Goal: Task Accomplishment & Management: Use online tool/utility

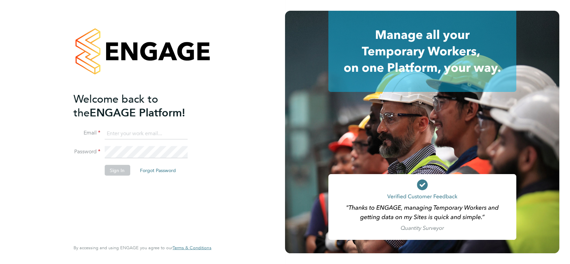
type input "[EMAIL_ADDRESS][PERSON_NAME][DOMAIN_NAME]"
click at [115, 169] on button "Sign In" at bounding box center [116, 170] width 25 height 11
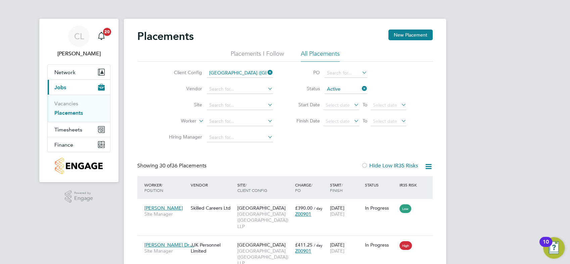
drag, startPoint x: 267, startPoint y: 71, endPoint x: 287, endPoint y: 112, distance: 45.5
click at [266, 71] on icon at bounding box center [266, 72] width 0 height 9
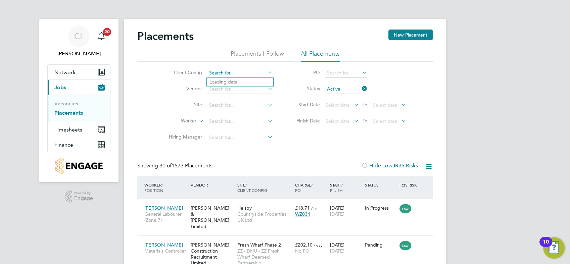
click at [256, 72] on input at bounding box center [240, 72] width 66 height 9
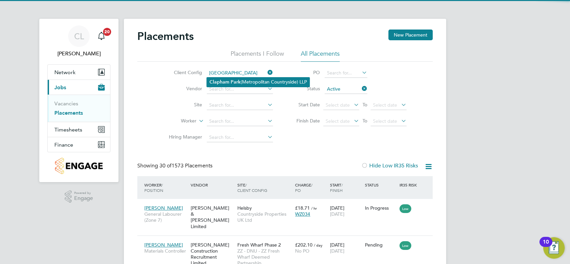
type input "Clapham Park (Metropolitan Countryside) LLP"
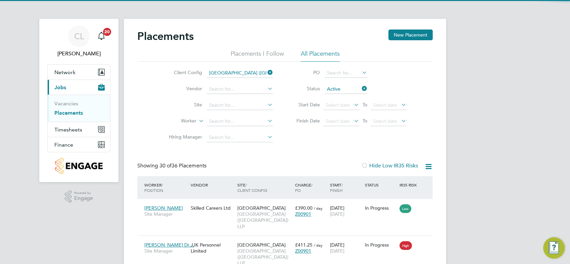
scroll to position [31, 58]
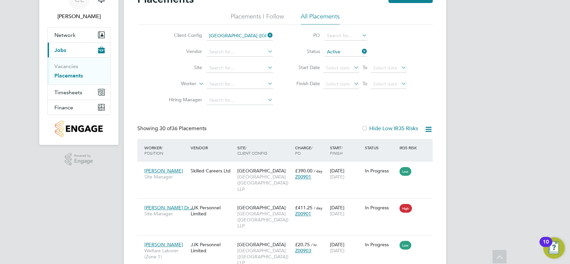
click at [266, 69] on icon at bounding box center [266, 67] width 0 height 9
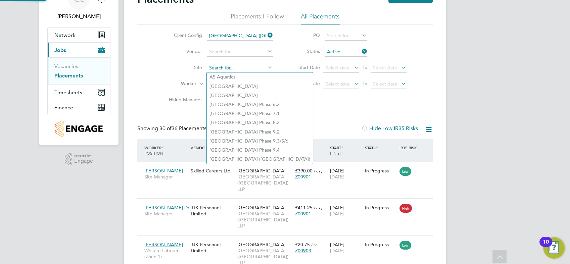
click at [247, 65] on input at bounding box center [240, 67] width 66 height 9
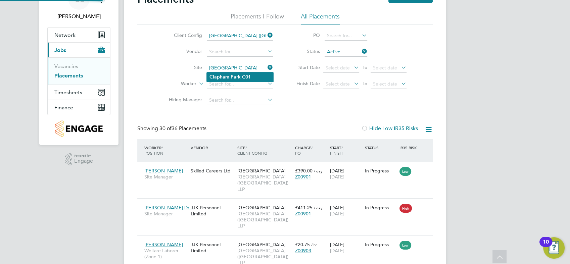
type input "Clapham Park C01"
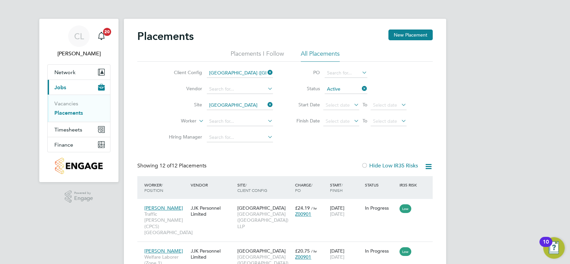
click at [430, 165] on icon at bounding box center [428, 166] width 8 height 8
click at [401, 182] on li "Download Placements Report" at bounding box center [395, 182] width 71 height 9
drag, startPoint x: 72, startPoint y: 129, endPoint x: 82, endPoint y: 129, distance: 10.1
click at [72, 129] on span "Timesheets" at bounding box center [68, 129] width 28 height 6
click at [78, 129] on span "Timesheets" at bounding box center [68, 129] width 28 height 6
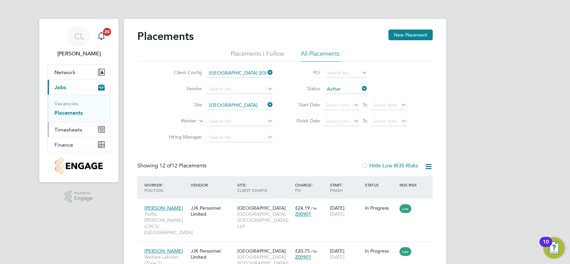
click at [76, 127] on span "Timesheets" at bounding box center [68, 129] width 28 height 6
click at [75, 118] on link "Timesheets" at bounding box center [68, 118] width 28 height 6
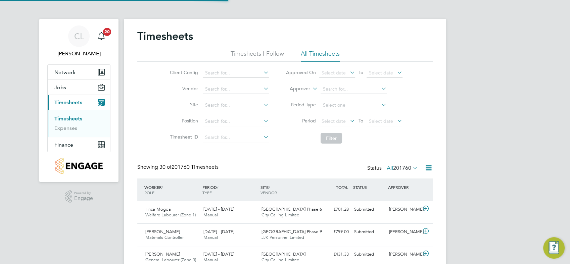
scroll to position [17, 58]
click at [235, 74] on input at bounding box center [236, 72] width 66 height 9
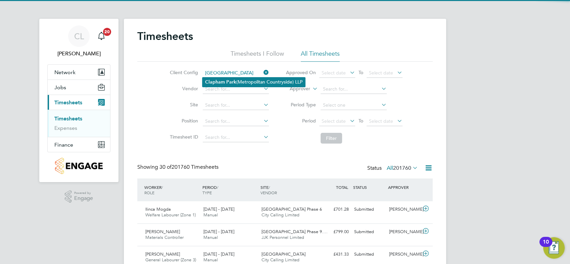
click at [241, 80] on li "Clapham Park (Metropolitan Countryside) LLP" at bounding box center [253, 81] width 103 height 9
type input "Clapham Park (Metropolitan Countryside) LLP"
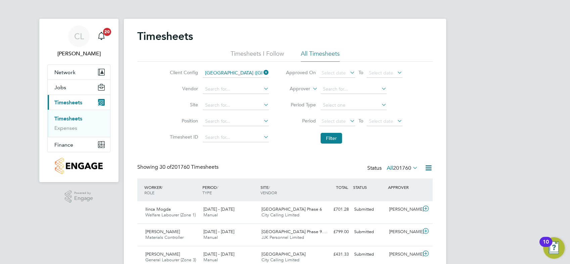
click at [262, 89] on icon at bounding box center [262, 88] width 0 height 9
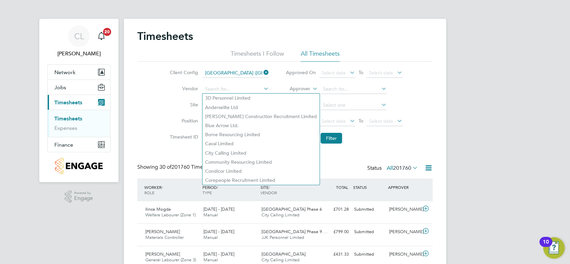
drag, startPoint x: 135, startPoint y: 117, endPoint x: 169, endPoint y: 100, distance: 38.7
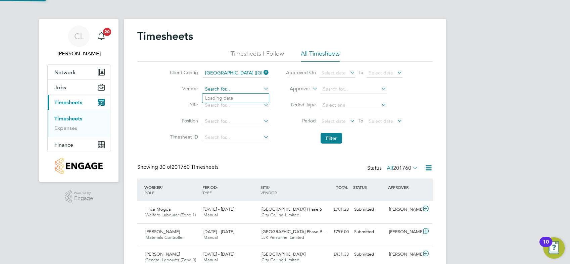
click at [223, 87] on input at bounding box center [236, 89] width 66 height 9
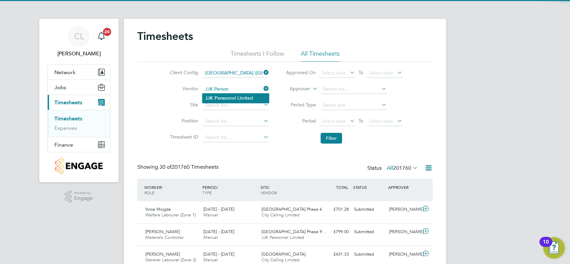
type input "JJK Personnel Limited"
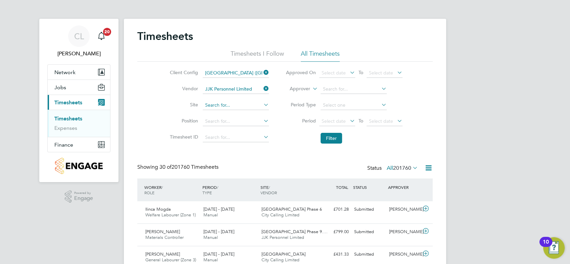
click at [241, 107] on input at bounding box center [236, 105] width 66 height 9
type input "Clapham Park C0"
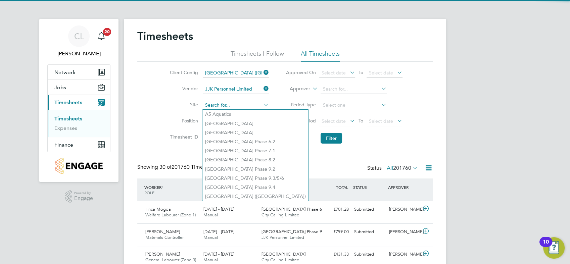
click at [238, 101] on input at bounding box center [236, 105] width 66 height 9
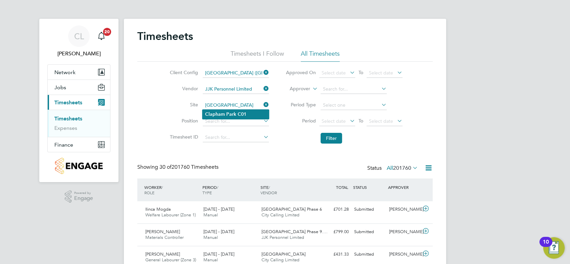
type input "Clapham Park C01"
click at [237, 112] on b "C01" at bounding box center [241, 114] width 9 height 6
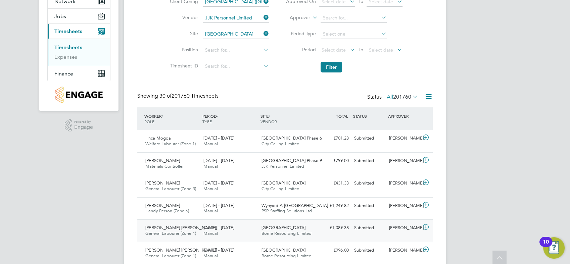
scroll to position [0, 0]
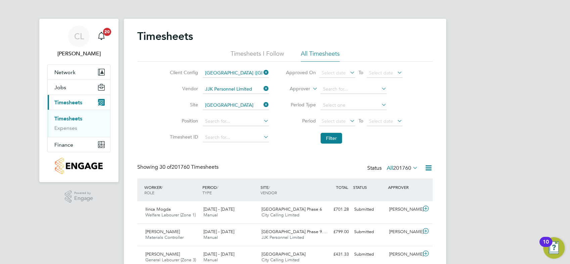
click at [348, 121] on icon at bounding box center [348, 120] width 0 height 9
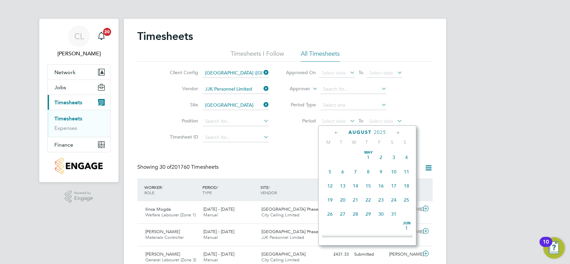
scroll to position [265, 0]
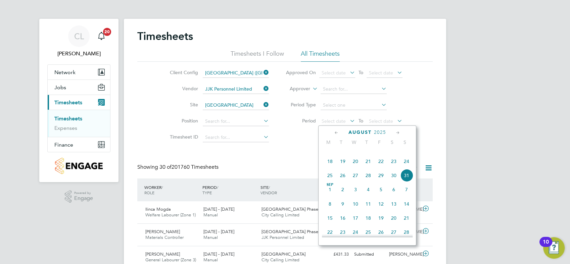
click at [333, 133] on icon at bounding box center [336, 132] width 6 height 7
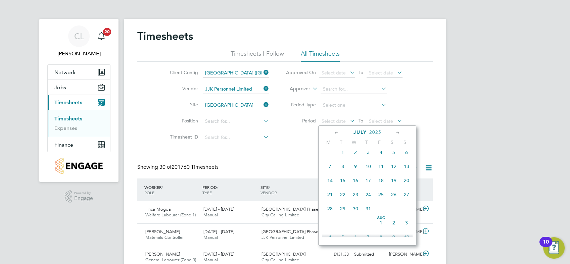
click at [326, 215] on span "28" at bounding box center [329, 208] width 13 height 13
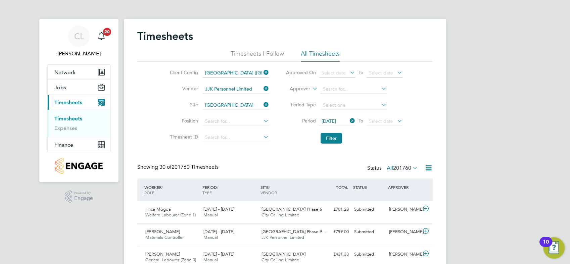
click at [395, 117] on icon at bounding box center [395, 120] width 0 height 9
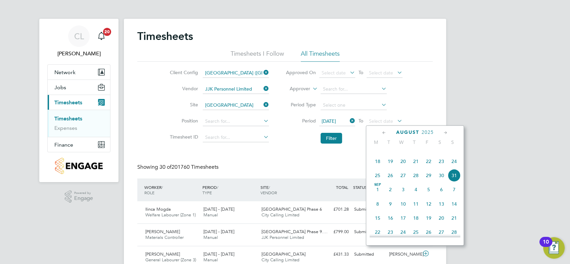
click at [450, 182] on span "31" at bounding box center [453, 175] width 13 height 13
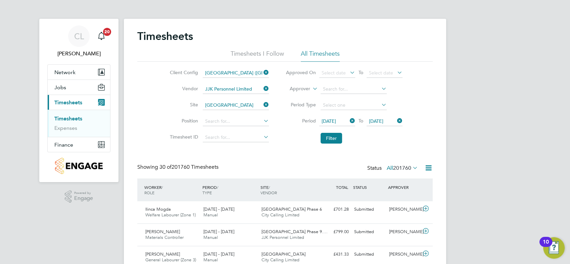
drag, startPoint x: 336, startPoint y: 139, endPoint x: 357, endPoint y: 140, distance: 21.1
click at [336, 139] on button "Filter" at bounding box center [330, 138] width 21 height 11
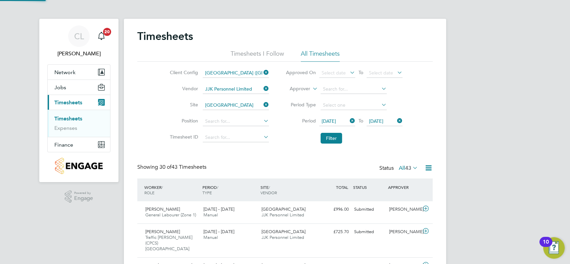
scroll to position [17, 58]
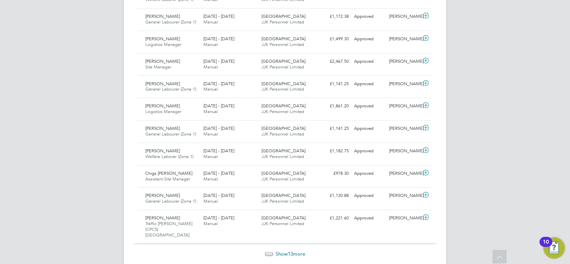
click at [286, 251] on span "Show 13 more" at bounding box center [290, 254] width 30 height 6
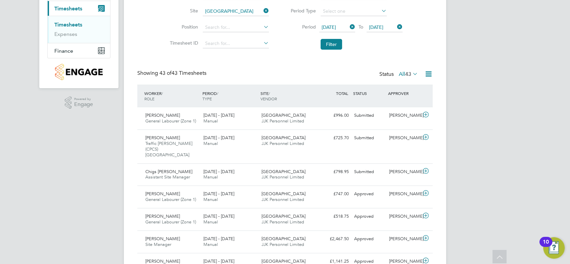
click at [424, 76] on icon at bounding box center [428, 74] width 8 height 8
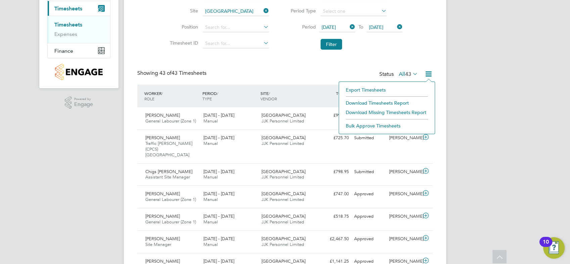
click at [381, 104] on li "Download Timesheets Report" at bounding box center [386, 102] width 89 height 9
